Goal: Complete application form: Complete application form

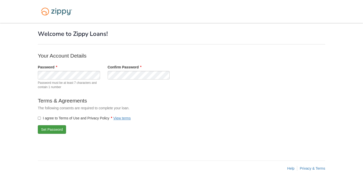
click at [49, 131] on button "Set Password" at bounding box center [52, 129] width 28 height 9
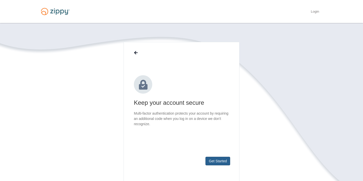
click at [221, 158] on button "Get Started" at bounding box center [217, 160] width 25 height 9
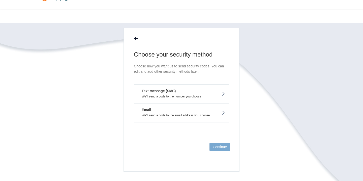
scroll to position [20, 0]
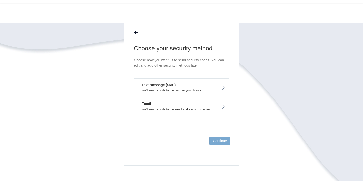
click at [189, 84] on button "Text message (SMS) We'll send a code to the number you choose" at bounding box center [181, 87] width 95 height 19
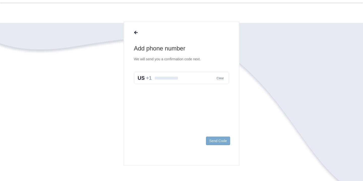
click at [185, 79] on input "text" at bounding box center [181, 78] width 95 height 12
type input "**********"
click at [218, 139] on button "Send Code" at bounding box center [218, 140] width 24 height 9
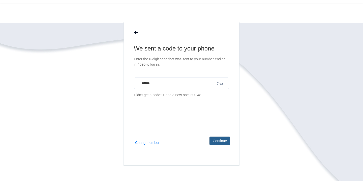
type input "******"
click at [217, 137] on button "Continue" at bounding box center [219, 140] width 21 height 9
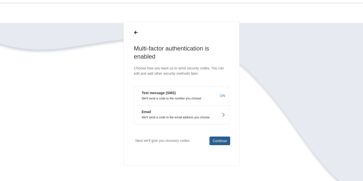
click at [219, 138] on button "Continue" at bounding box center [219, 140] width 21 height 9
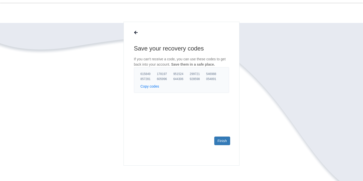
click at [137, 31] on icon at bounding box center [136, 33] width 4 height 4
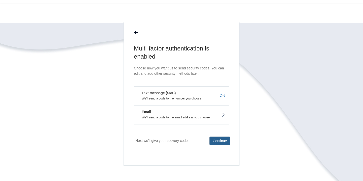
click at [219, 139] on button "Continue" at bounding box center [219, 140] width 21 height 9
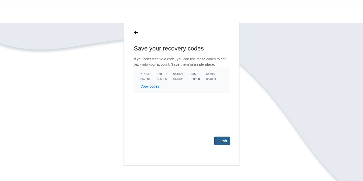
click at [224, 138] on link "Finish" at bounding box center [222, 140] width 16 height 9
